Goal: Task Accomplishment & Management: Use online tool/utility

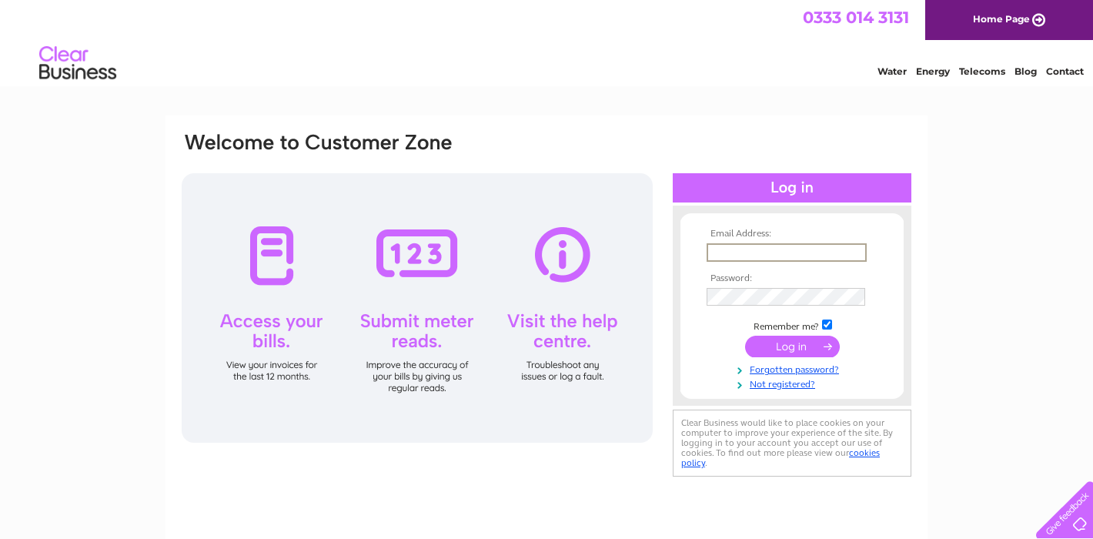
type input "[EMAIL_ADDRESS][DOMAIN_NAME]"
click at [793, 346] on input "submit" at bounding box center [792, 346] width 95 height 22
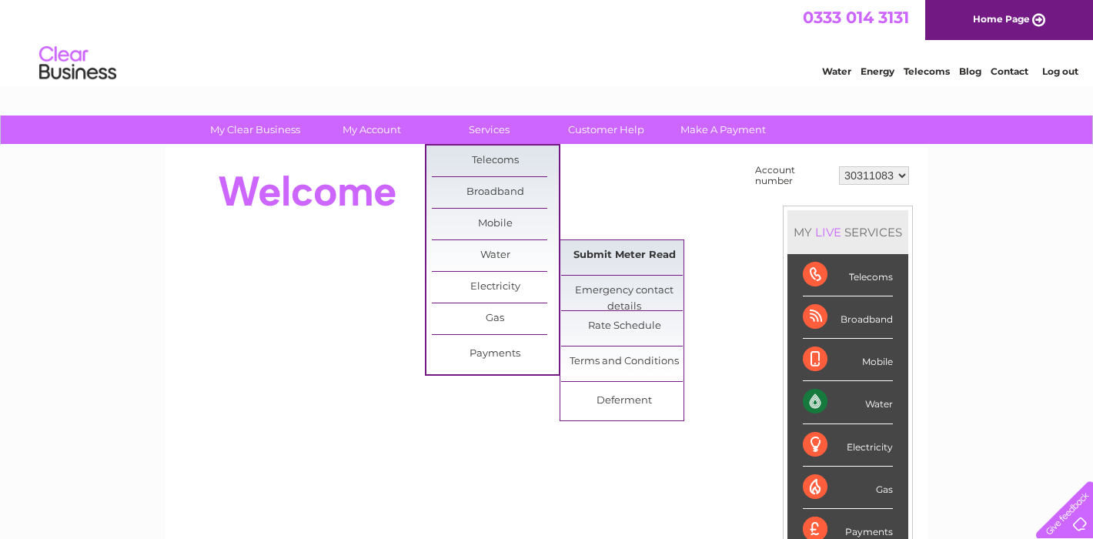
click at [623, 262] on link "Submit Meter Read" at bounding box center [624, 255] width 127 height 31
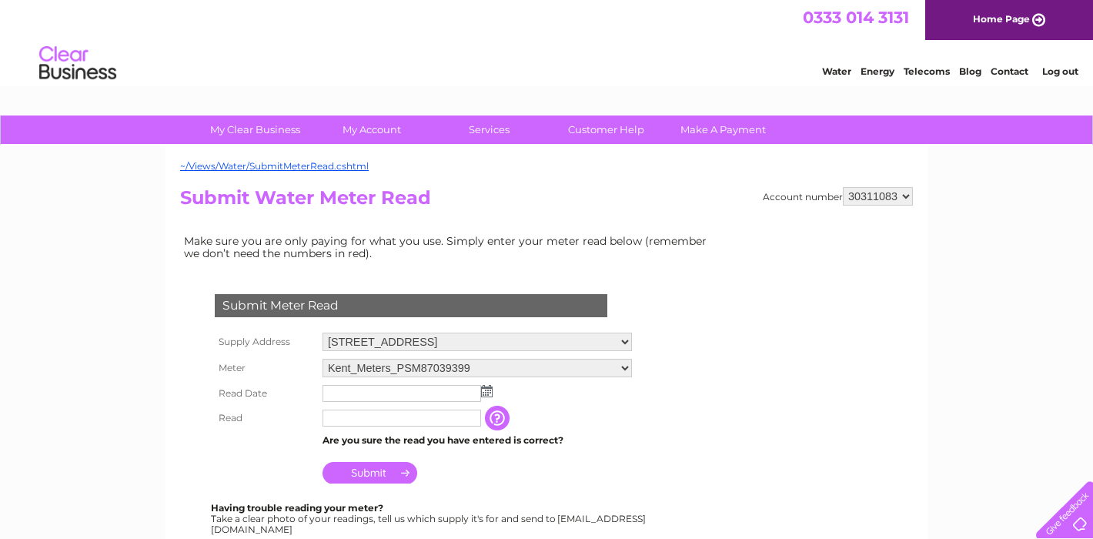
click at [488, 387] on img at bounding box center [487, 391] width 12 height 12
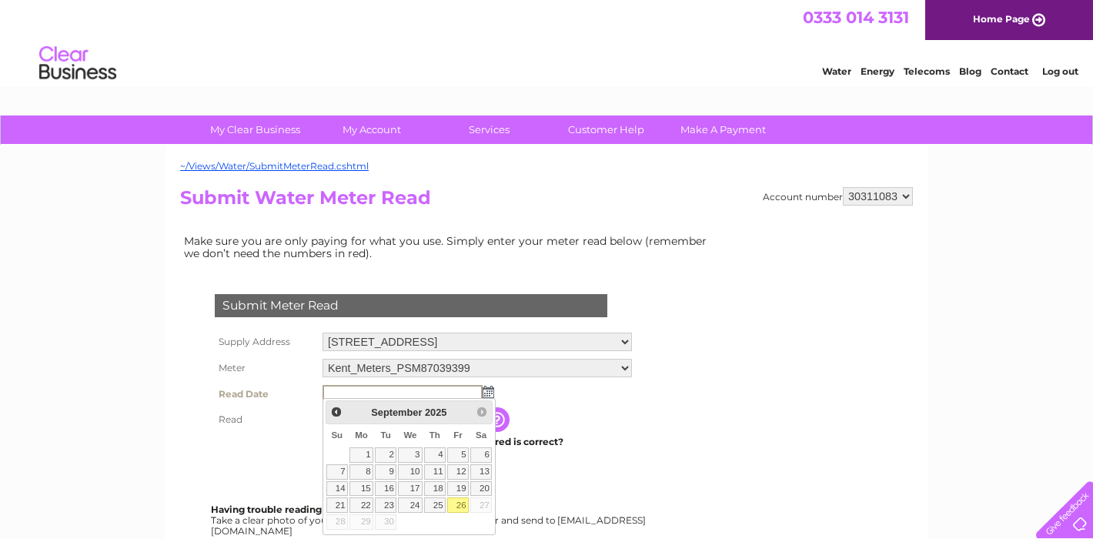
click at [458, 504] on link "26" at bounding box center [458, 504] width 22 height 15
type input "2025/09/26"
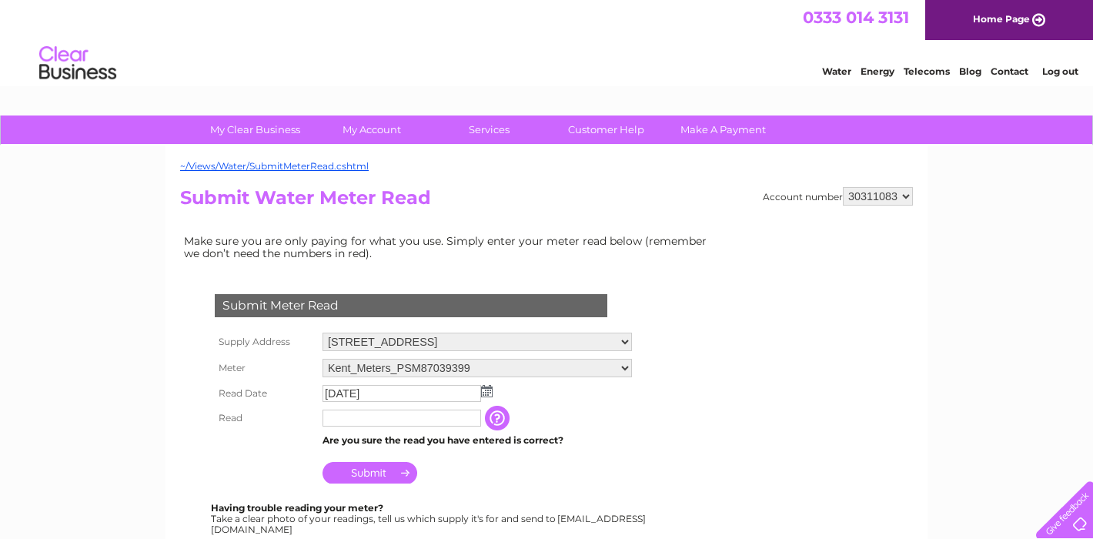
click at [355, 413] on input "text" at bounding box center [401, 417] width 159 height 17
type input "2508"
click at [392, 471] on input "Submit" at bounding box center [369, 474] width 95 height 22
